Goal: Check status: Check status

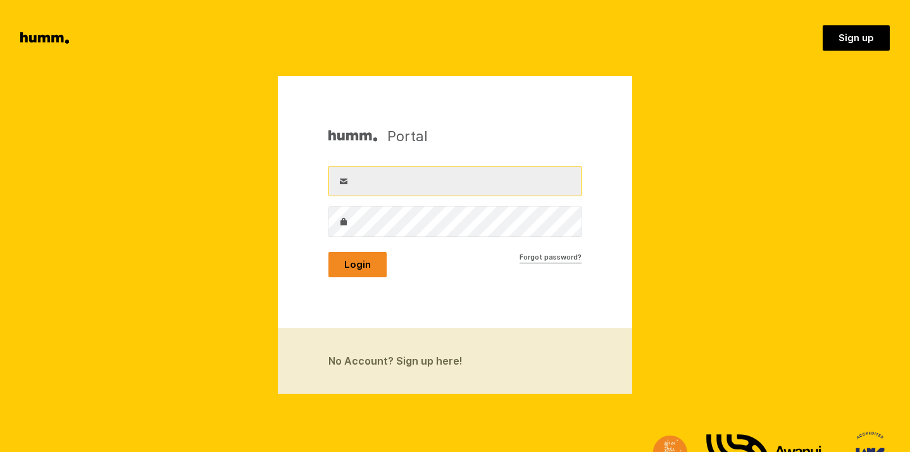
type input "mike@pauarikihoney.com"
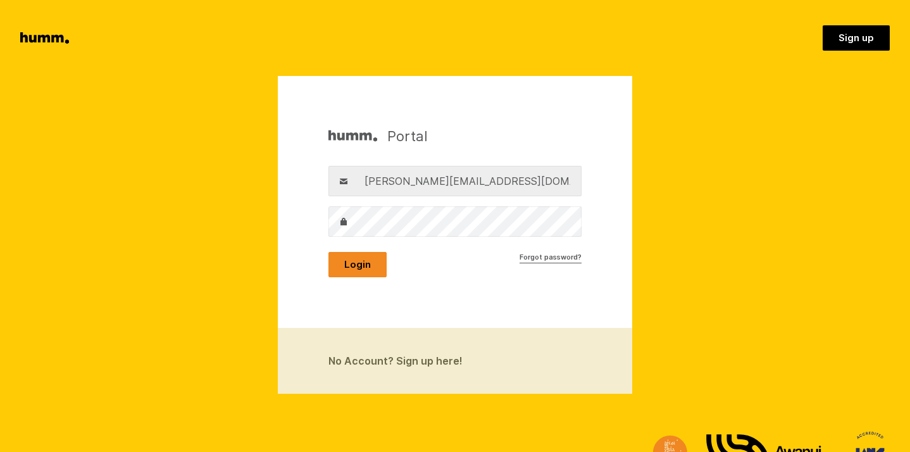
click at [357, 268] on button "Login" at bounding box center [357, 264] width 58 height 25
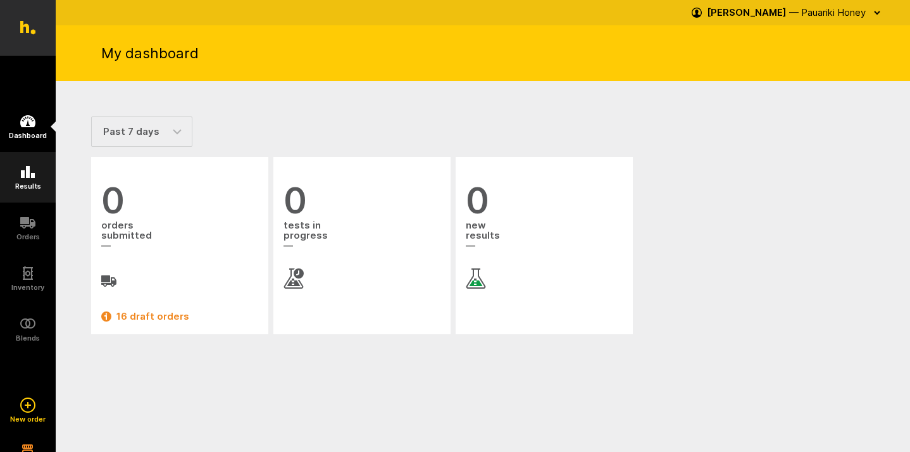
click at [35, 171] on link "Results" at bounding box center [28, 177] width 56 height 51
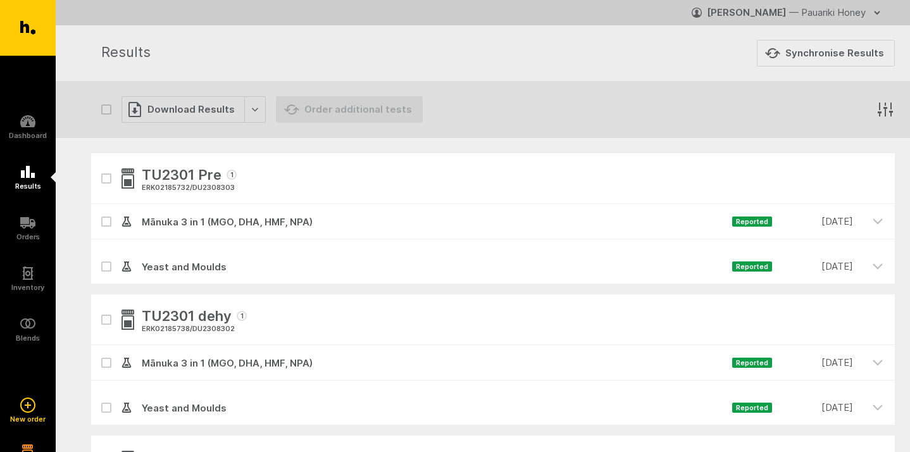
click at [883, 111] on icon "button" at bounding box center [885, 109] width 19 height 19
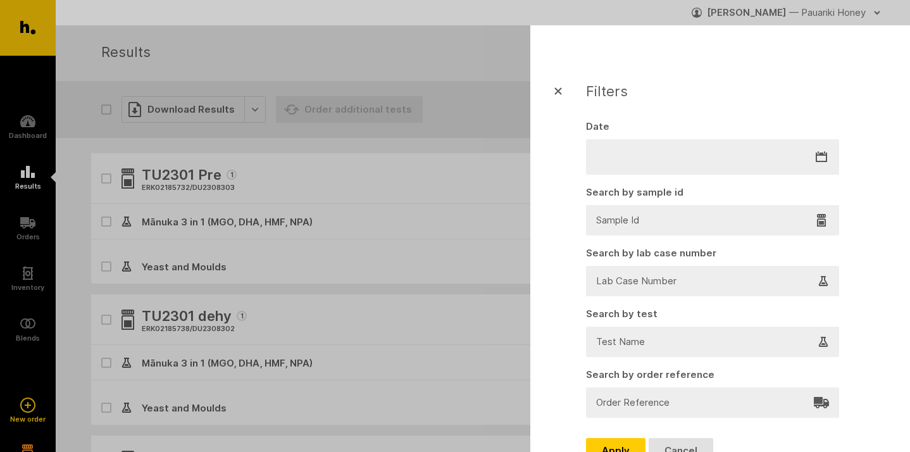
click at [691, 225] on div at bounding box center [712, 220] width 230 height 18
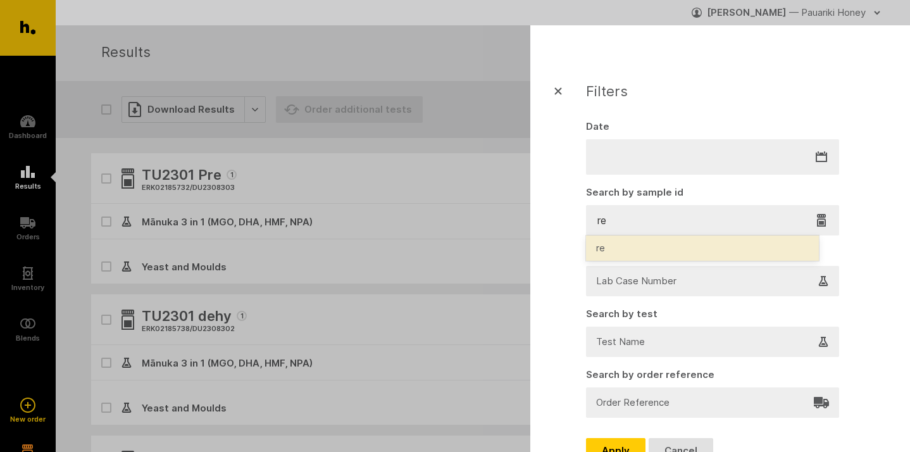
type input "rex"
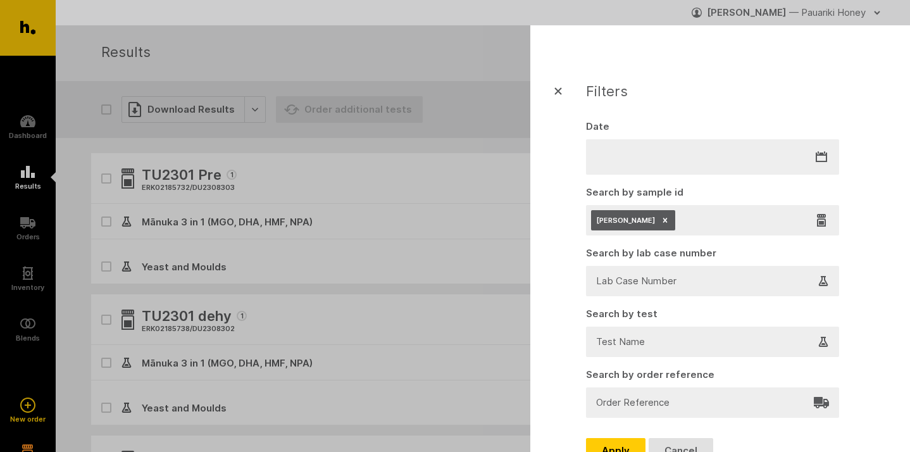
scroll to position [62, 0]
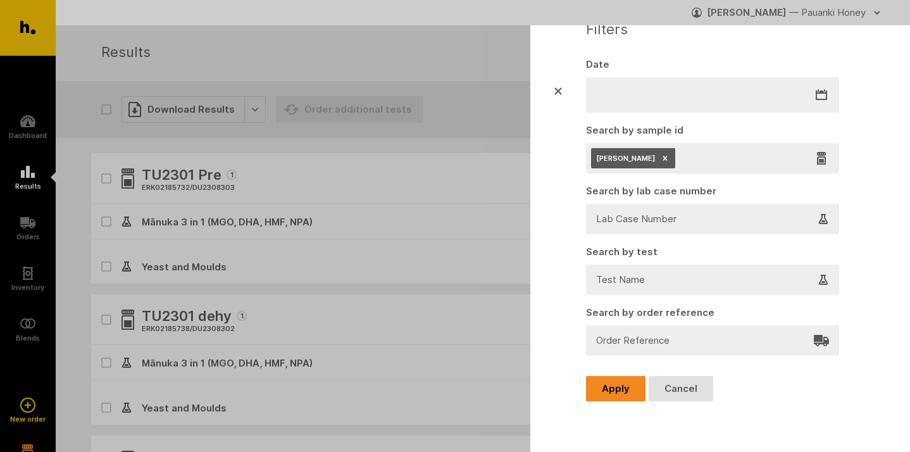
click at [609, 386] on button "Apply" at bounding box center [615, 388] width 59 height 25
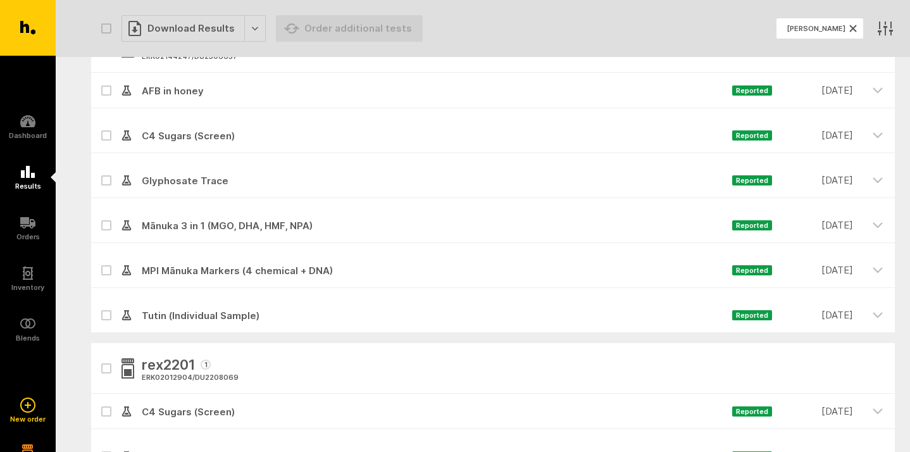
scroll to position [246, 0]
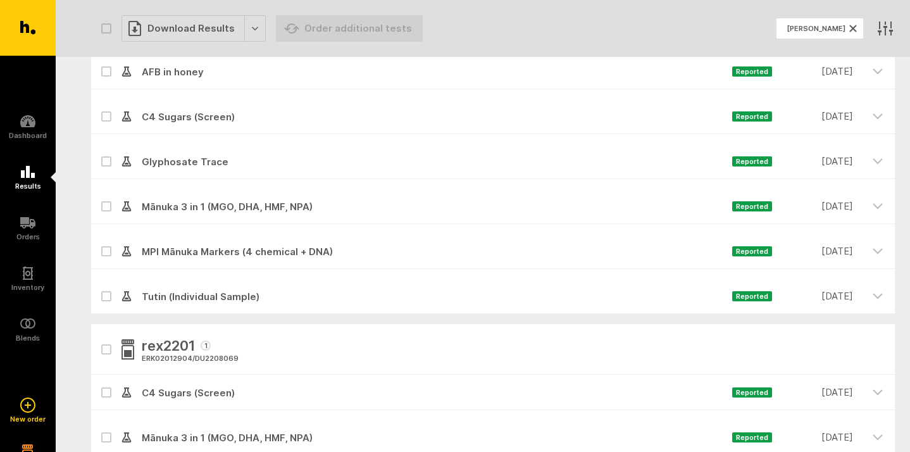
click at [159, 199] on span "Mānuka 3 in 1 (MGO, DHA, HMF, NPA)" at bounding box center [432, 206] width 600 height 15
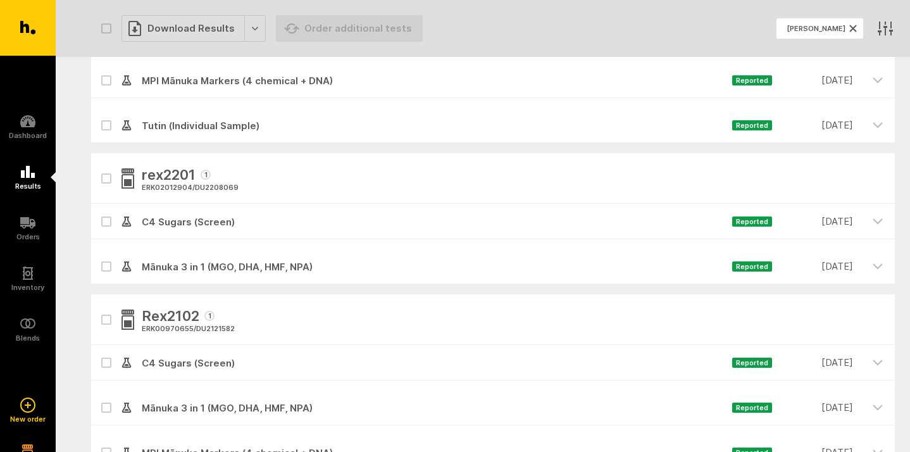
scroll to position [608, 0]
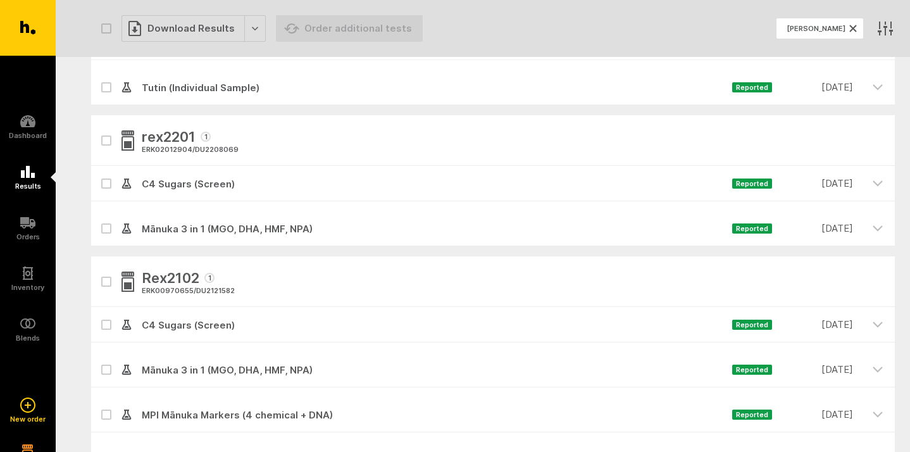
click at [183, 223] on span "Mānuka 3 in 1 (MGO, DHA, HMF, NPA)" at bounding box center [432, 228] width 600 height 15
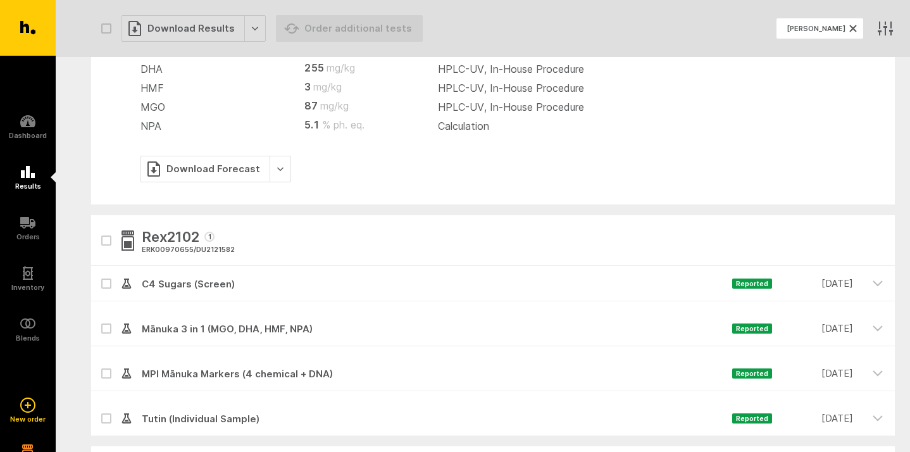
scroll to position [897, 0]
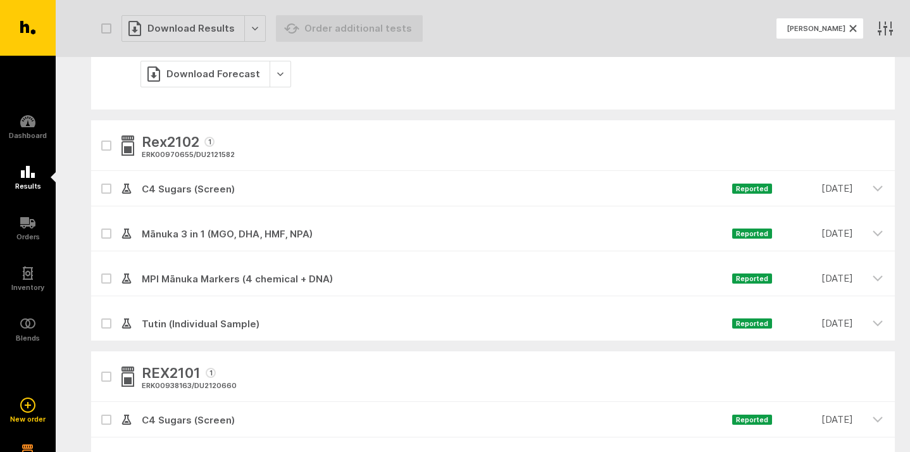
click at [182, 232] on span "Mānuka 3 in 1 (MGO, DHA, HMF, NPA)" at bounding box center [432, 233] width 600 height 15
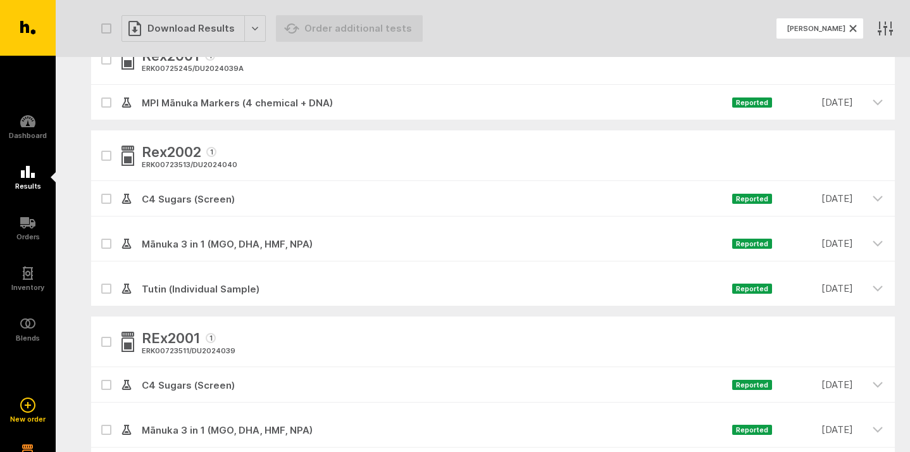
scroll to position [2121, 0]
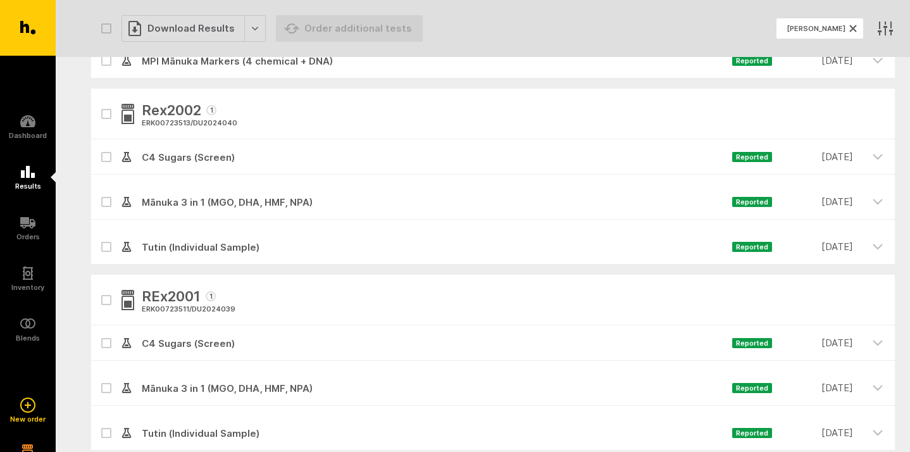
click at [175, 200] on span "Mānuka 3 in 1 (MGO, DHA, HMF, NPA)" at bounding box center [432, 202] width 600 height 15
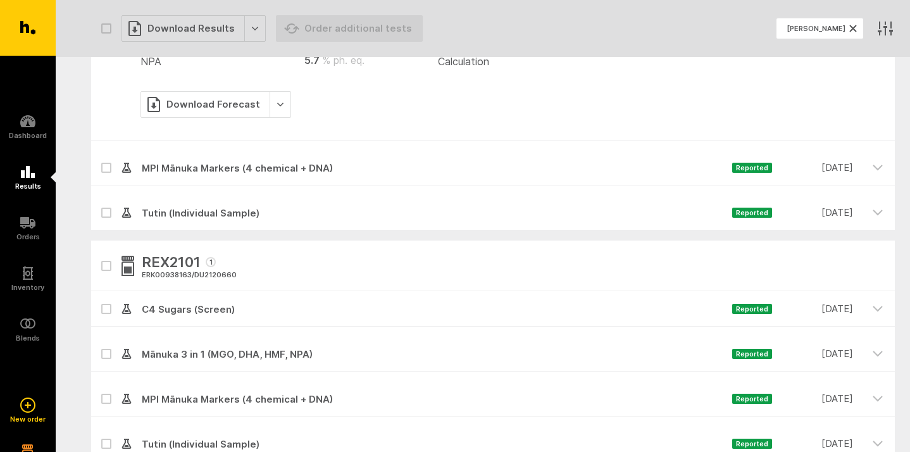
scroll to position [722, 0]
